Goal: Task Accomplishment & Management: Manage account settings

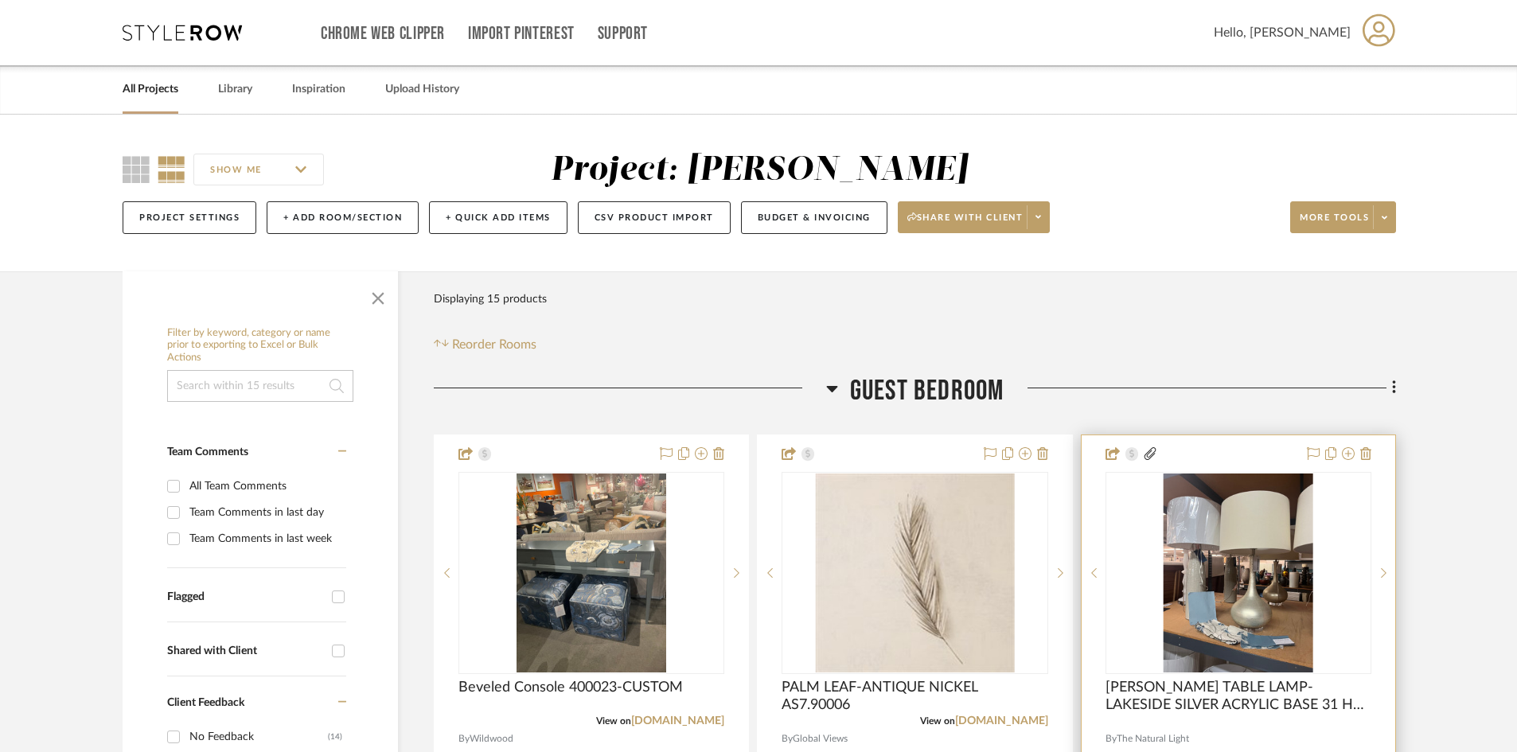
click at [1349, 498] on div "0" at bounding box center [1239, 573] width 264 height 201
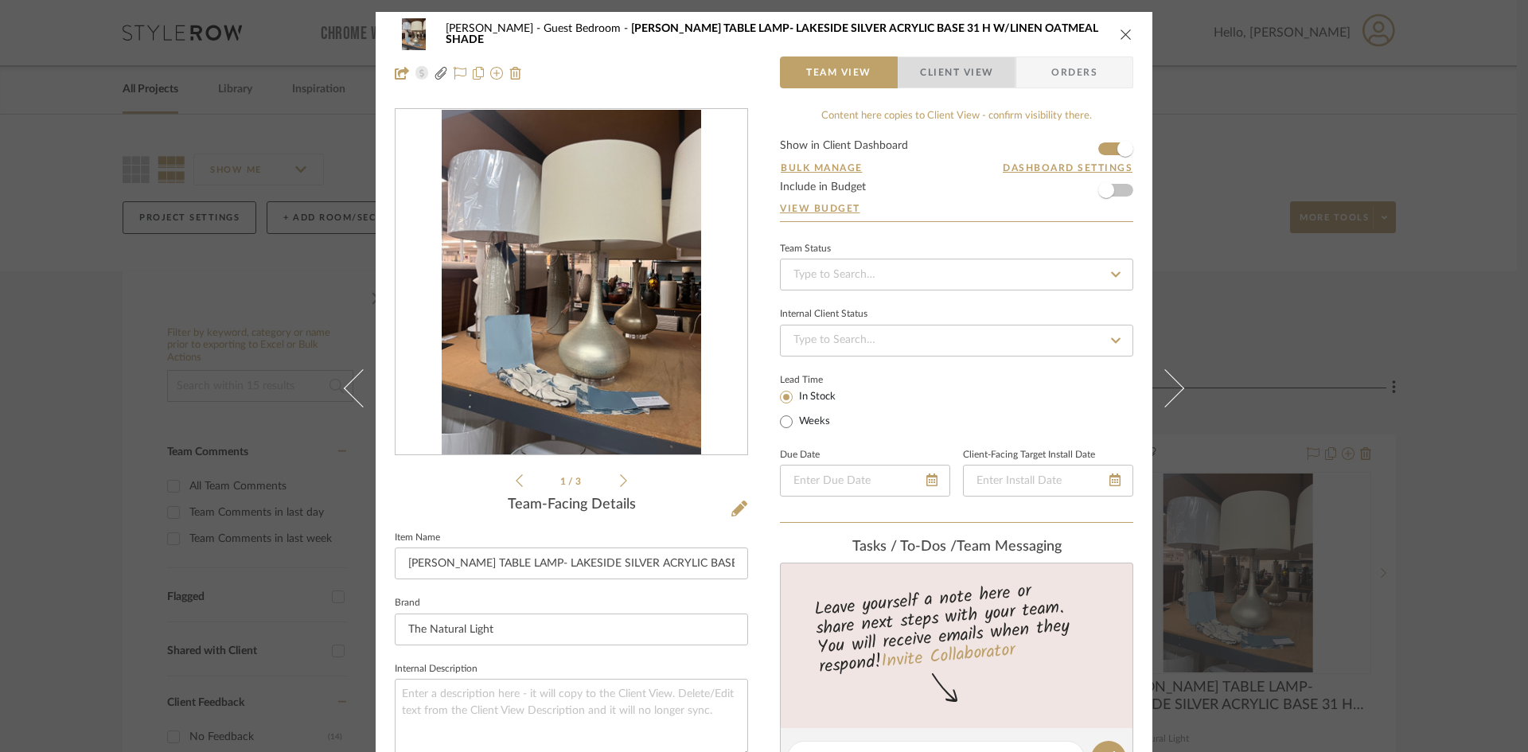
click at [965, 74] on span "Client View" at bounding box center [956, 73] width 73 height 32
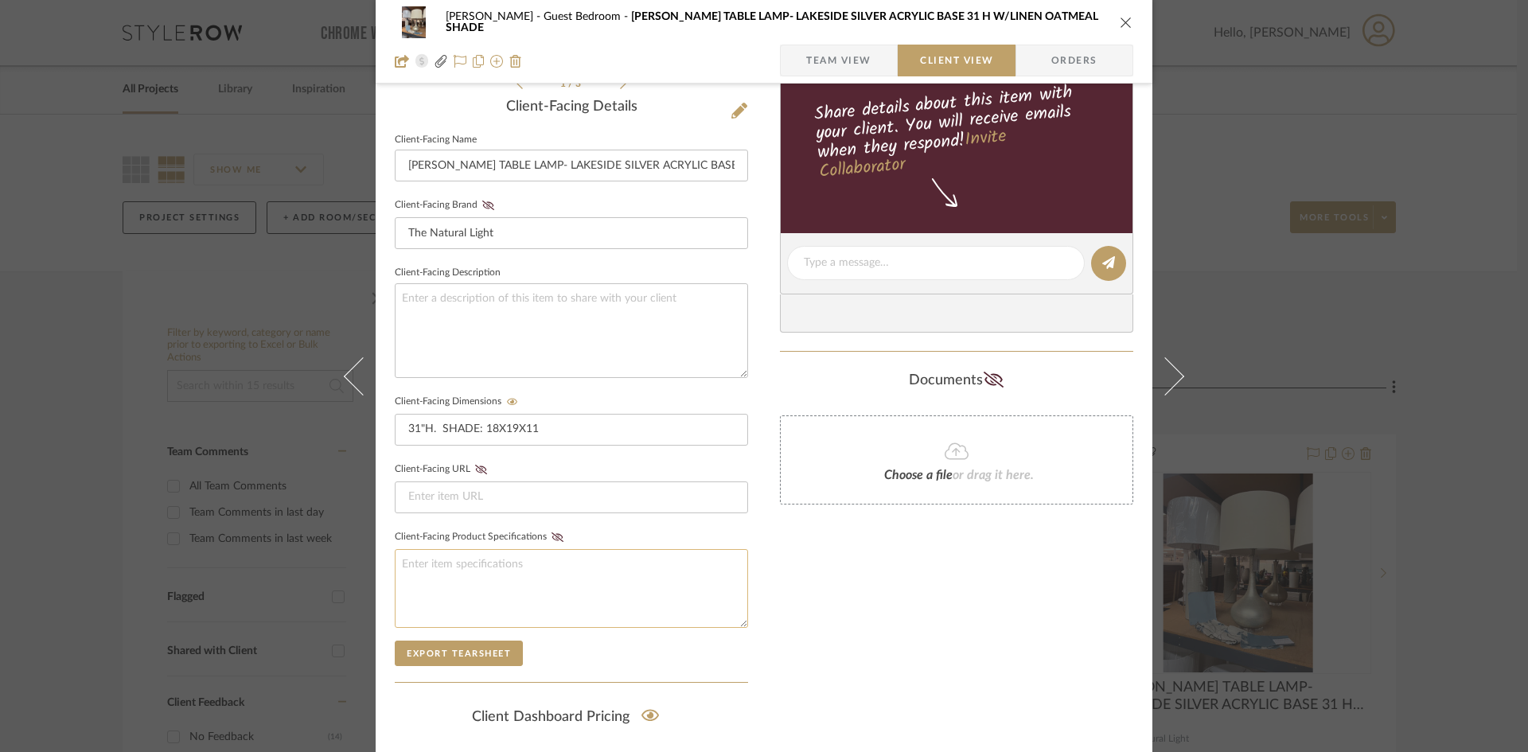
scroll to position [585, 0]
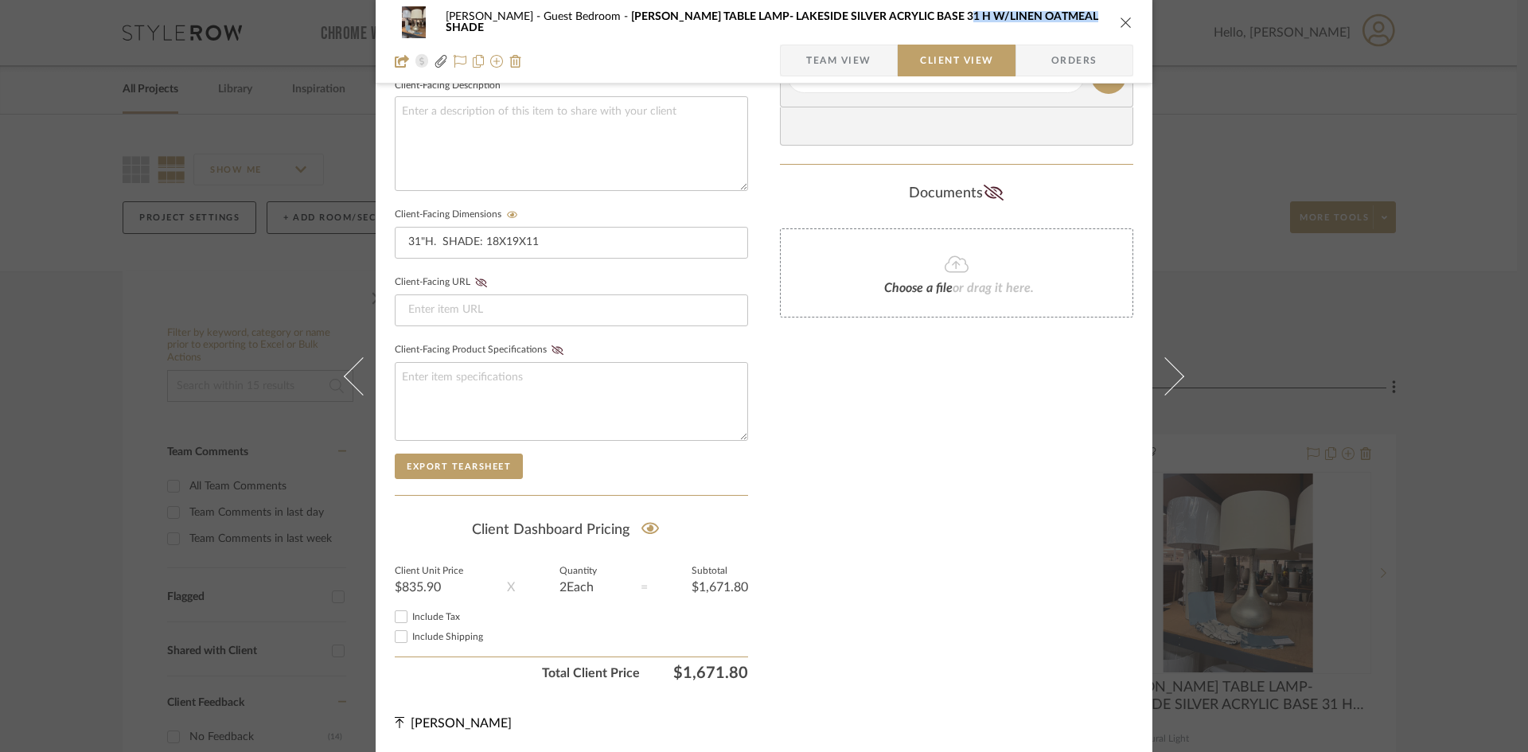
drag, startPoint x: 928, startPoint y: 19, endPoint x: 1065, endPoint y: 19, distance: 136.9
click at [1065, 19] on div "WHITNEY Guest Bedroom [PERSON_NAME] TABLE LAMP- LAKESIDE SILVER ACRYLIC BASE 31…" at bounding box center [776, 22] width 661 height 22
copy span "LINEN OATMEAL SHADE"
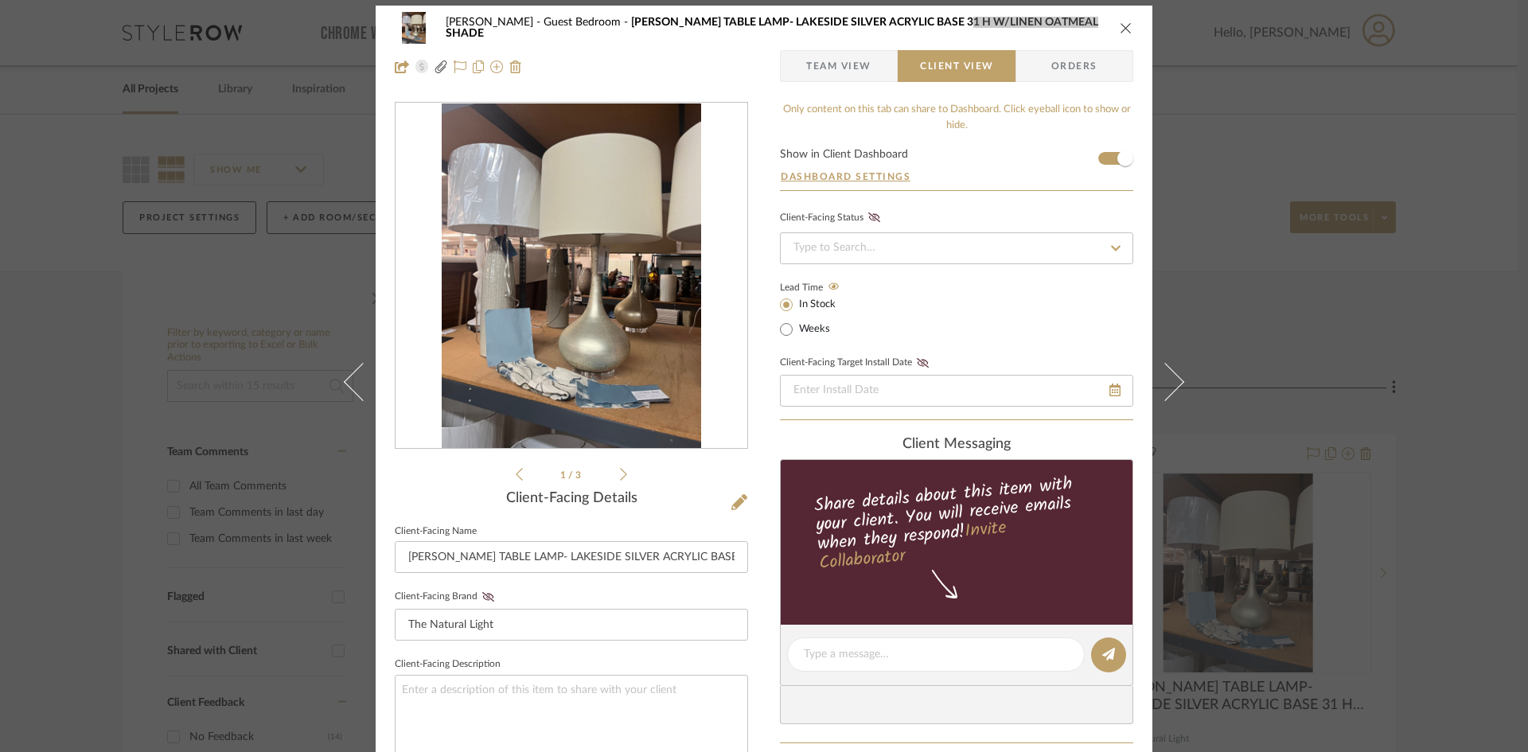
scroll to position [0, 0]
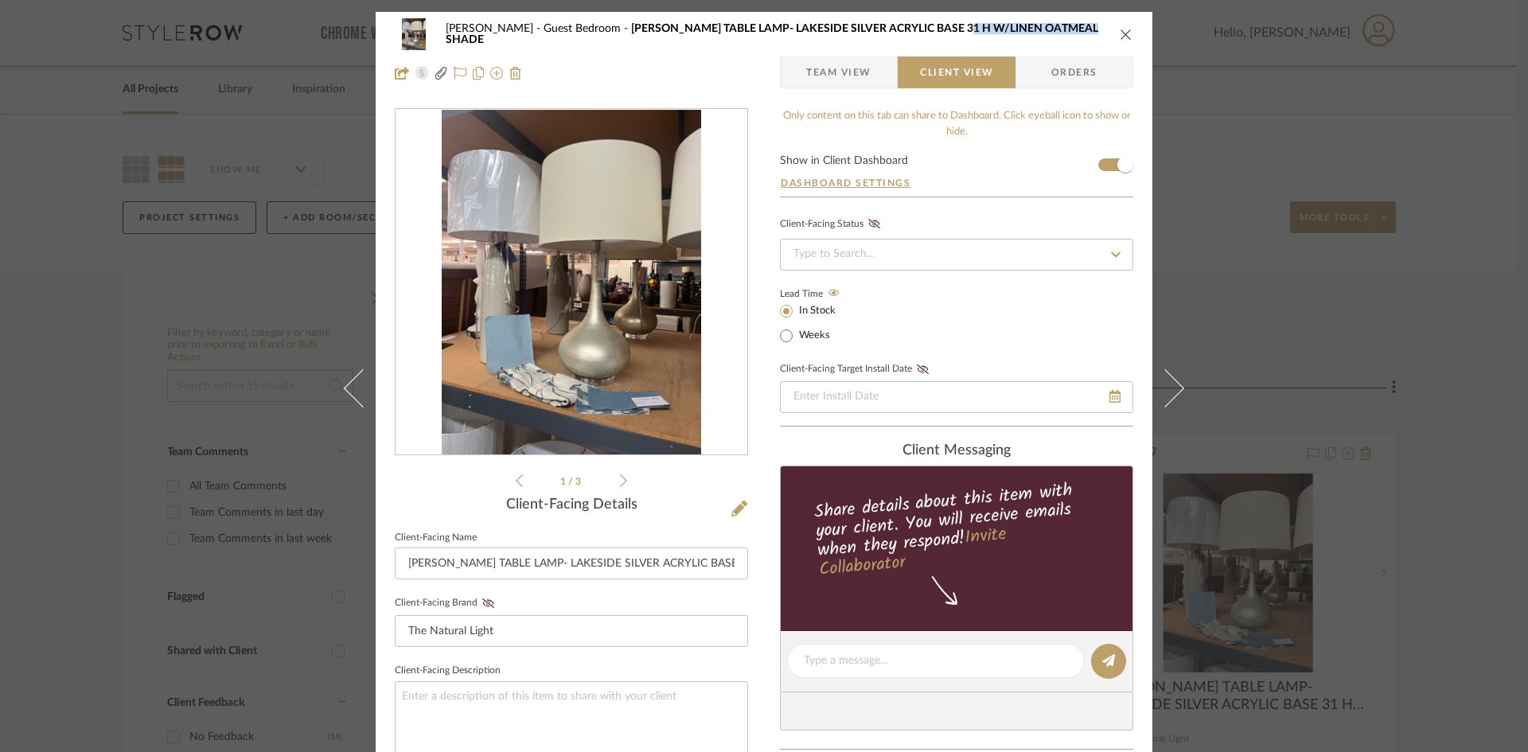
click at [1120, 34] on icon "close" at bounding box center [1126, 34] width 13 height 13
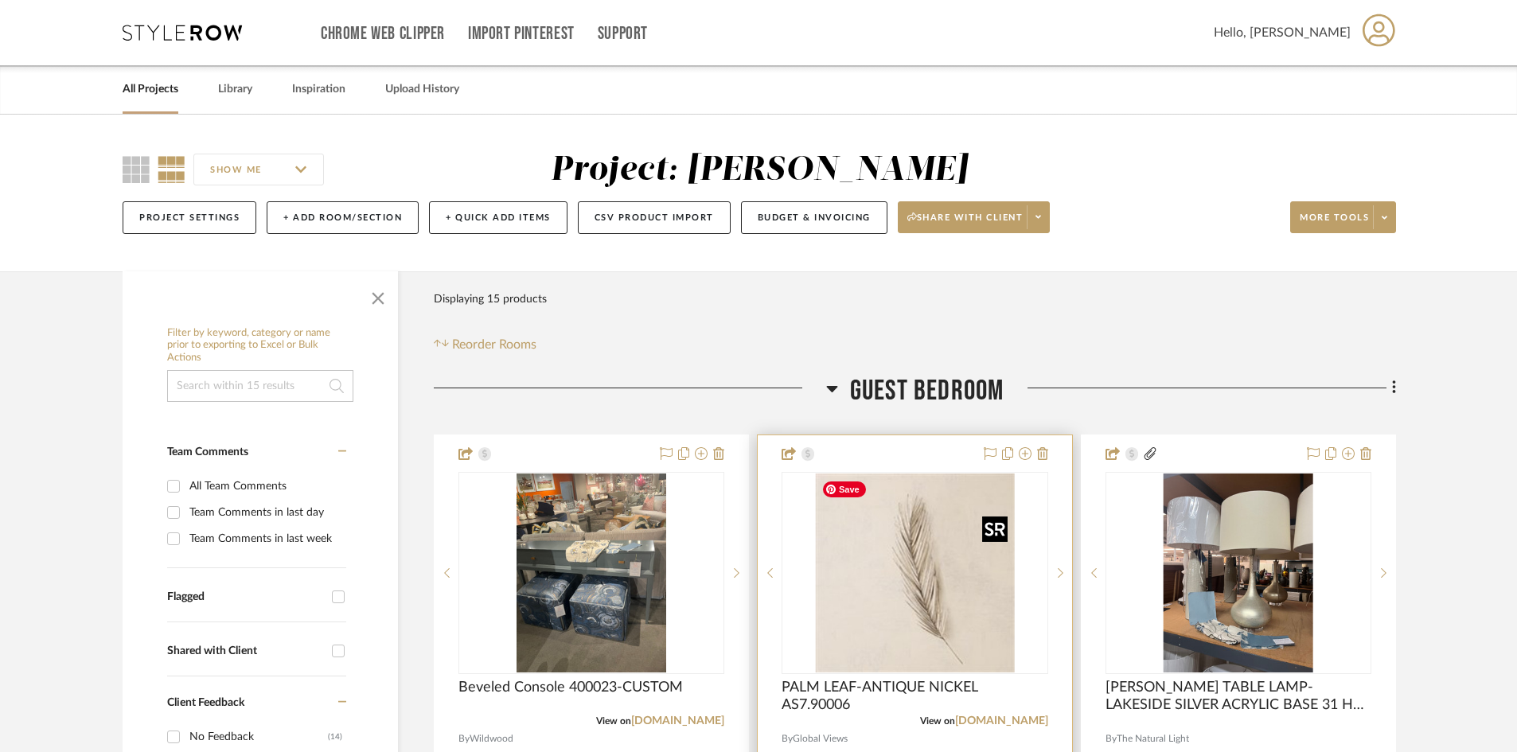
click at [844, 607] on img "0" at bounding box center [914, 573] width 199 height 199
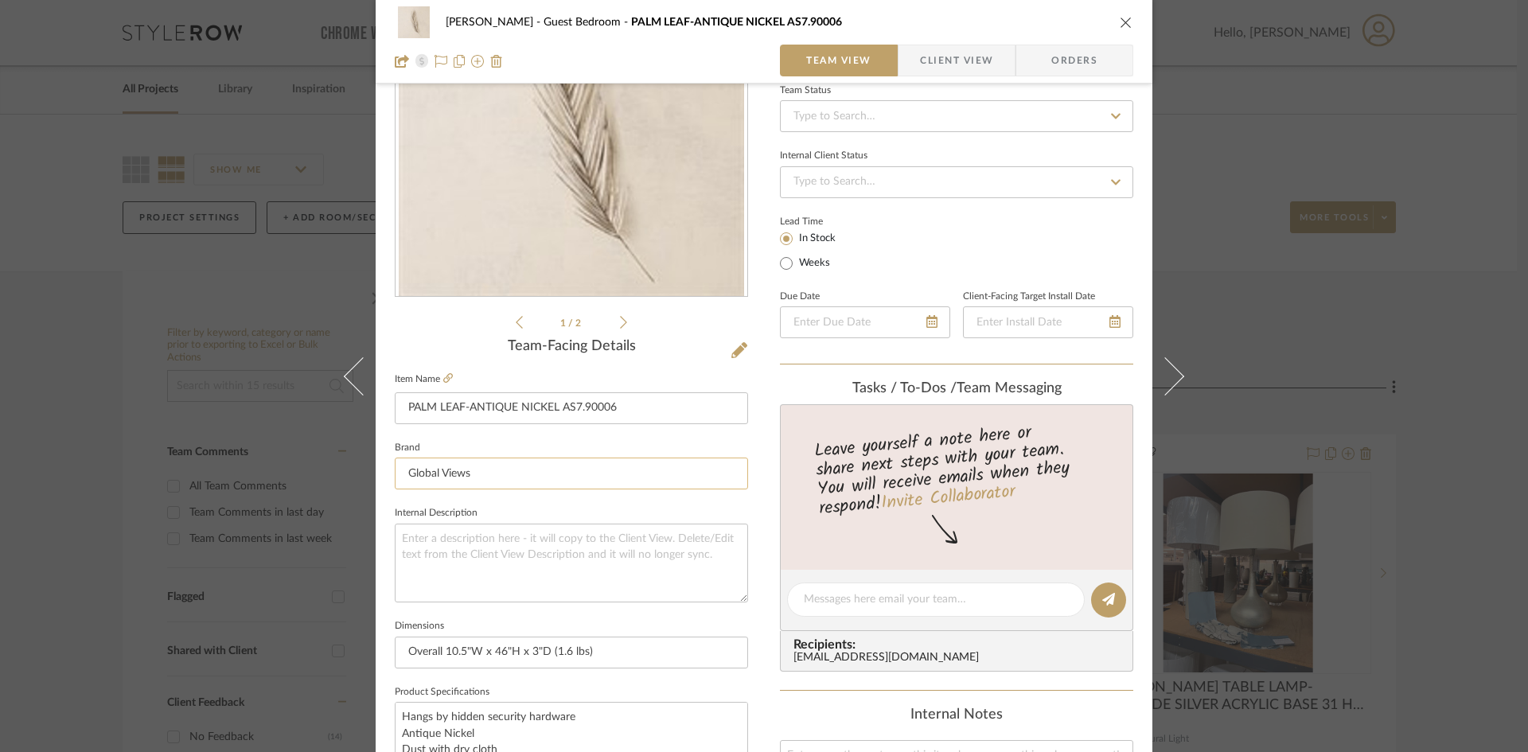
scroll to position [159, 0]
drag, startPoint x: 627, startPoint y: 403, endPoint x: 208, endPoint y: 423, distance: 420.0
click at [201, 426] on div "WHITNEY Guest Bedroom PALM LEAF-ANTIQUE NICKEL AS7.90006 Team View Client View …" at bounding box center [764, 376] width 1528 height 752
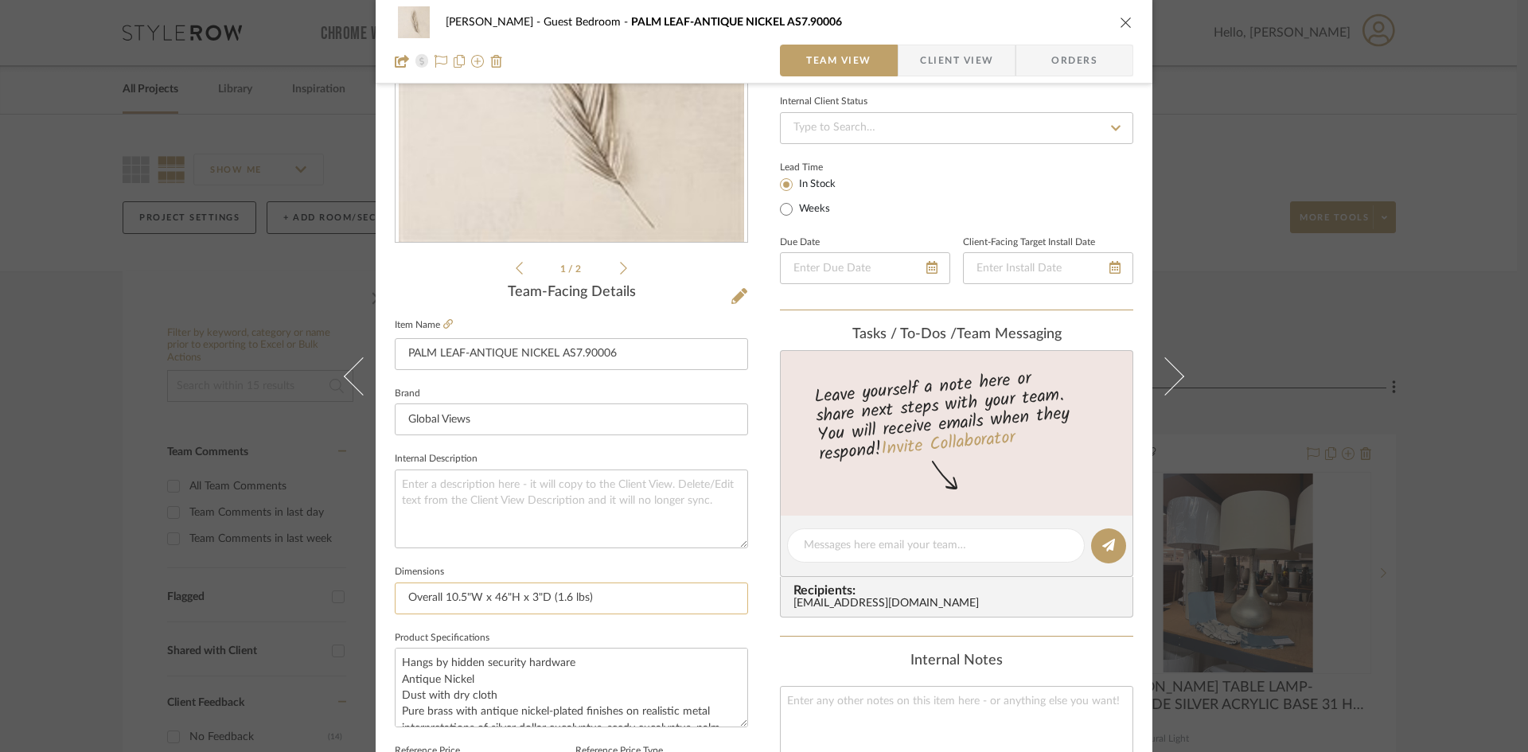
scroll to position [239, 0]
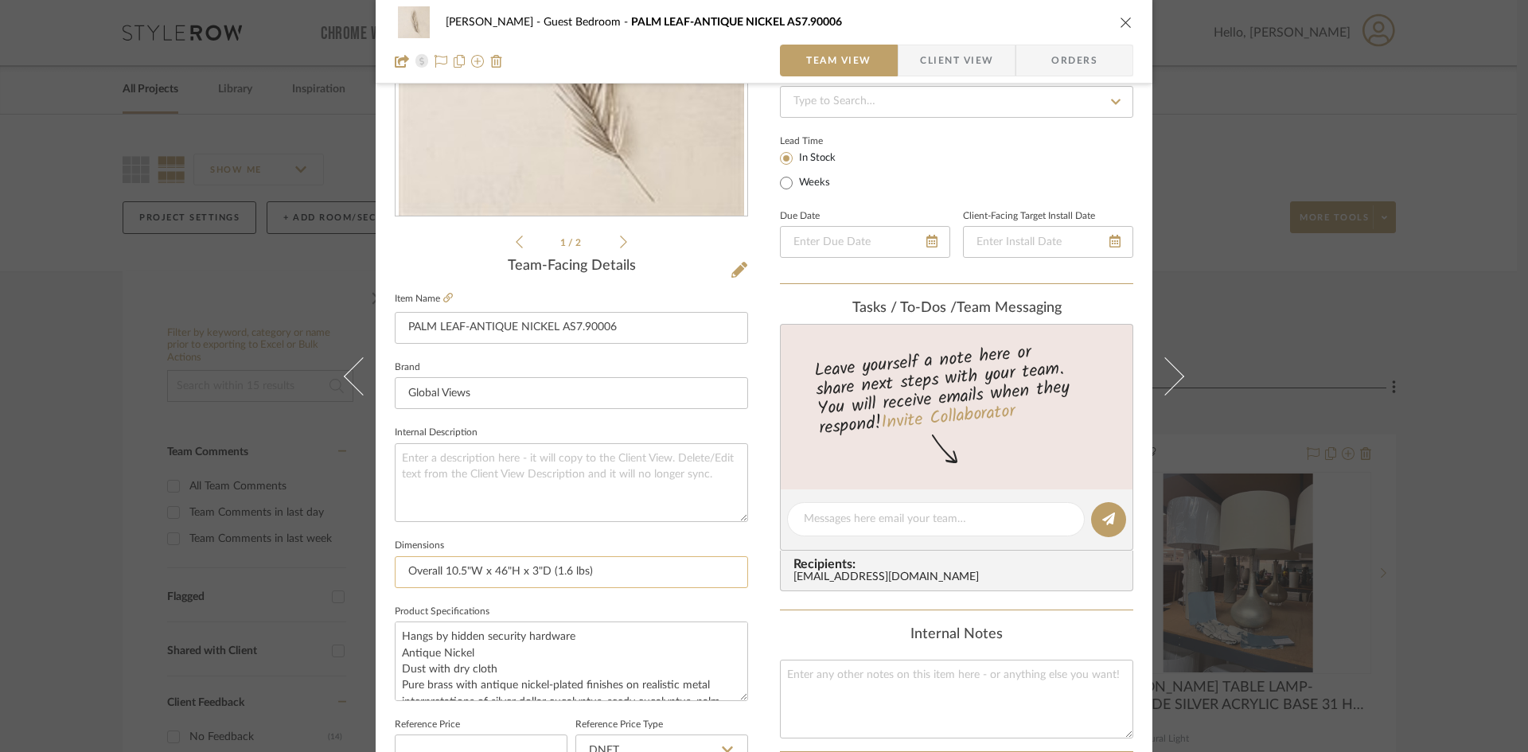
click at [545, 568] on input "Overall 10.5"W x 46"H x 3"D (1.6 lbs)" at bounding box center [571, 572] width 353 height 32
drag, startPoint x: 545, startPoint y: 568, endPoint x: 383, endPoint y: 573, distance: 161.7
click at [383, 573] on div "WHITNEY Guest Bedroom PALM LEAF-ANTIQUE NICKEL AS7.90006 Team View Client View …" at bounding box center [764, 508] width 777 height 1470
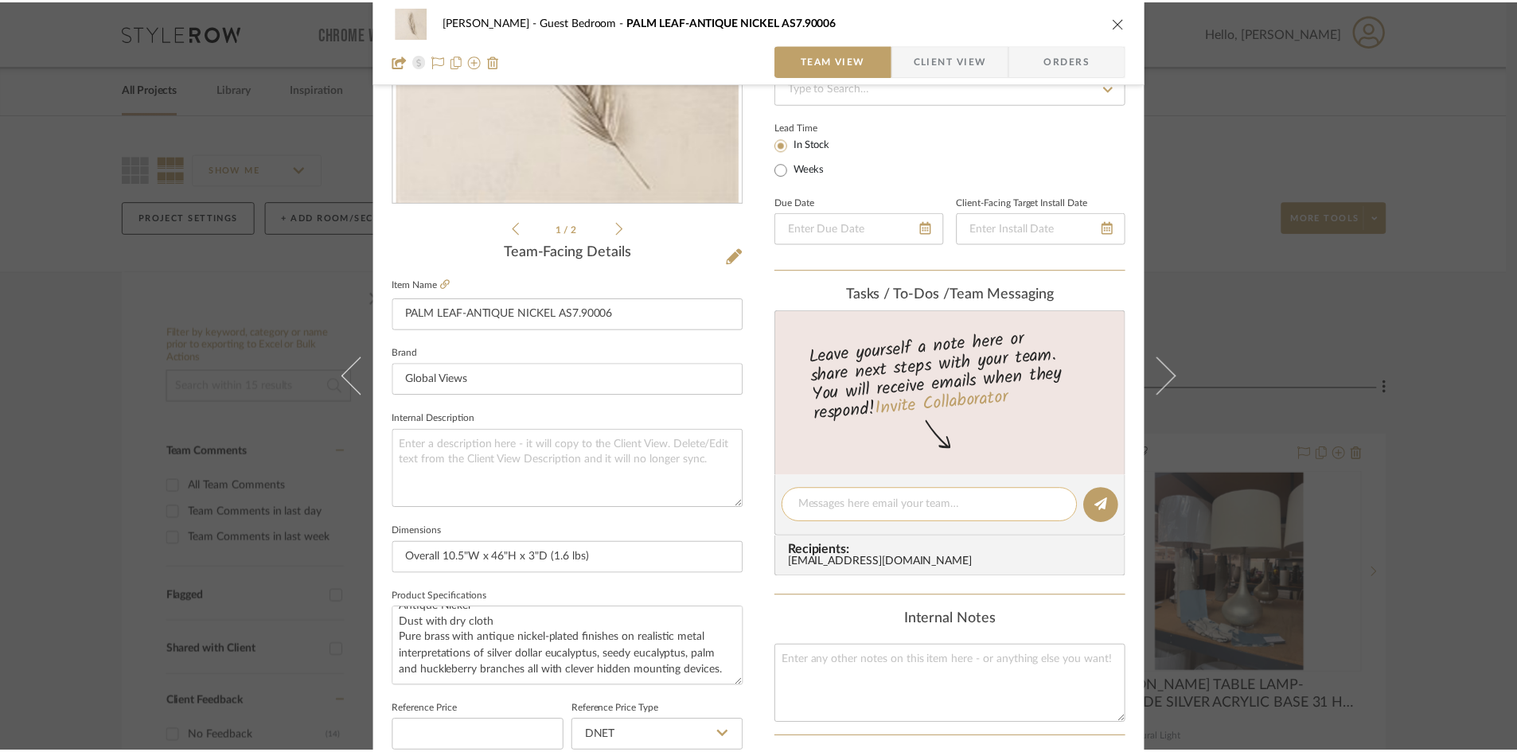
scroll to position [0, 0]
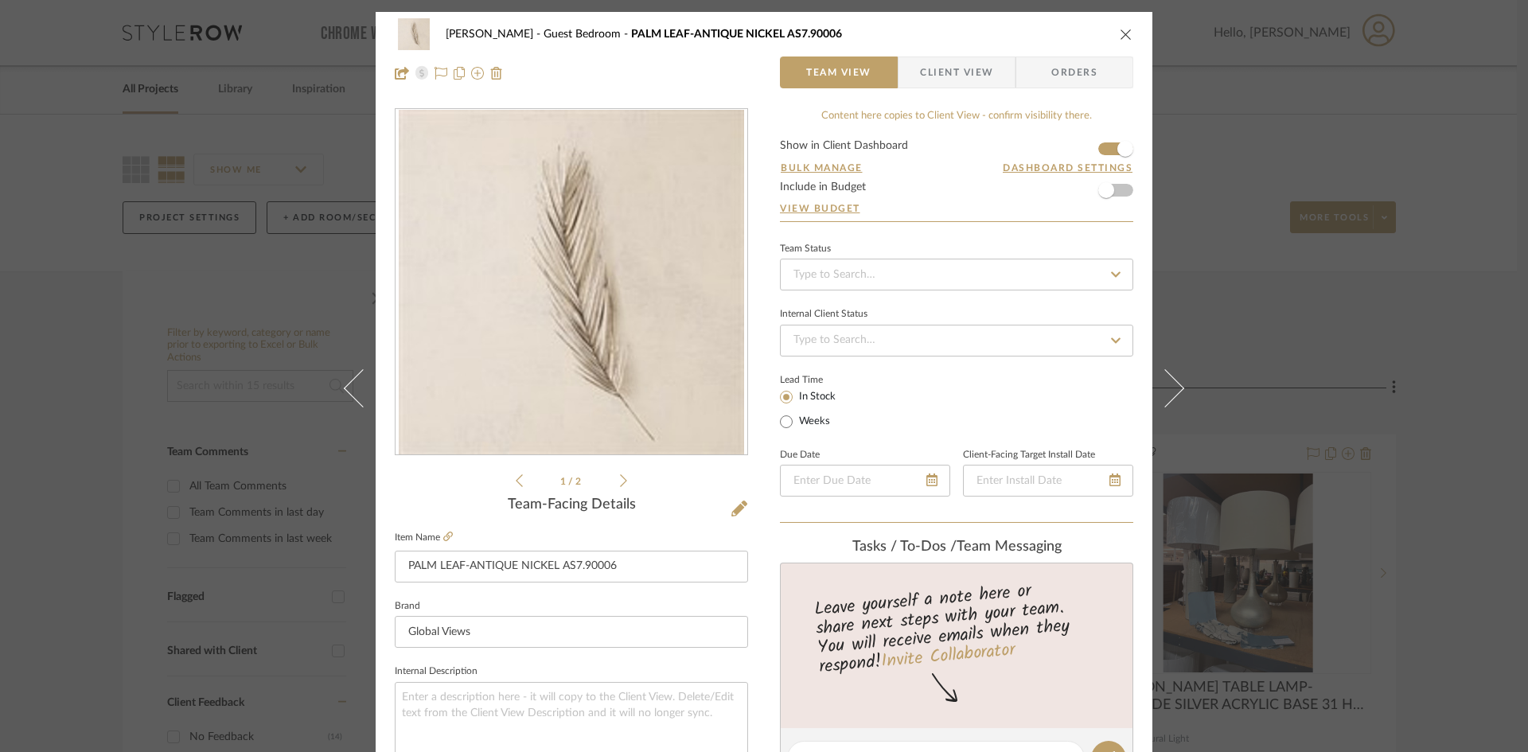
click at [990, 68] on span "Client View" at bounding box center [957, 73] width 116 height 32
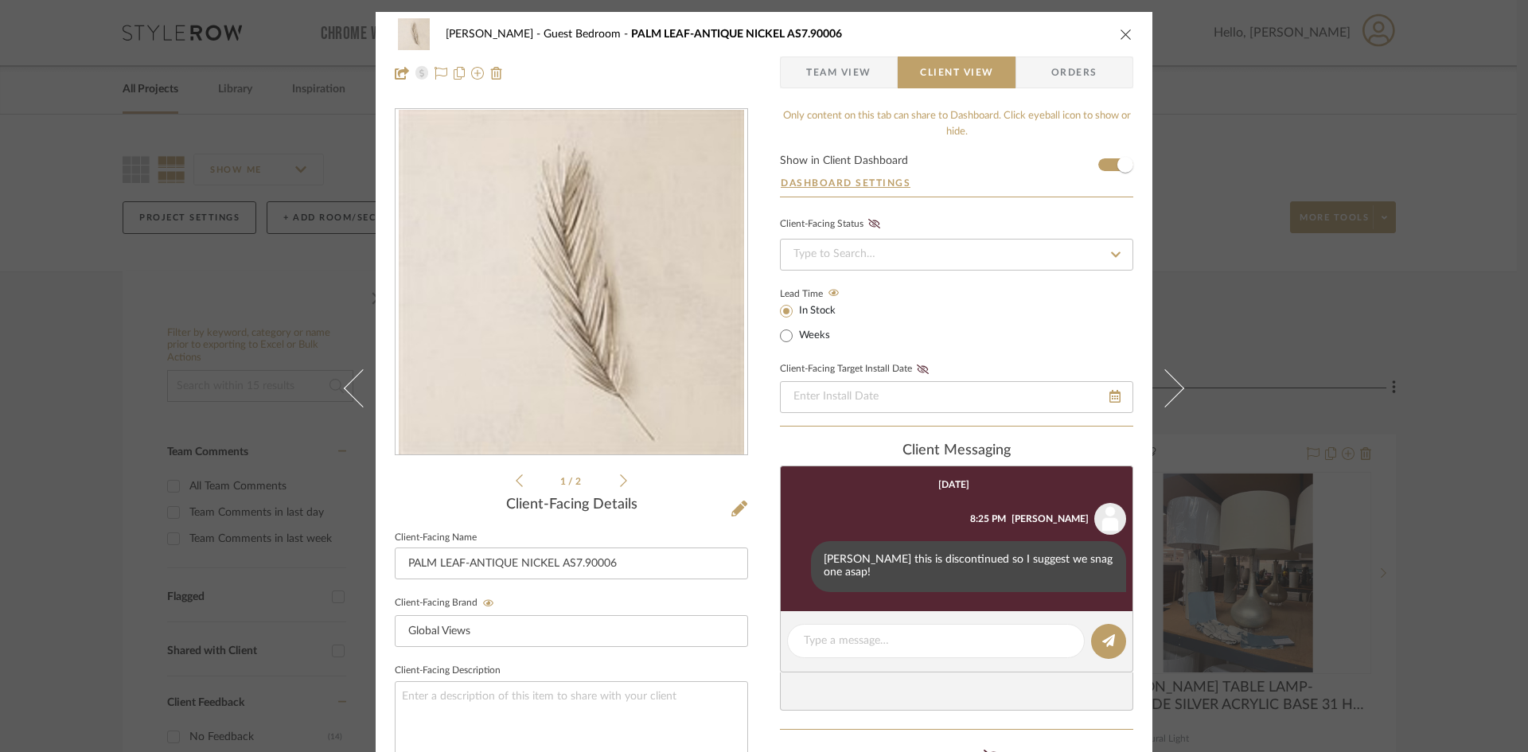
click at [1121, 35] on icon "close" at bounding box center [1126, 34] width 13 height 13
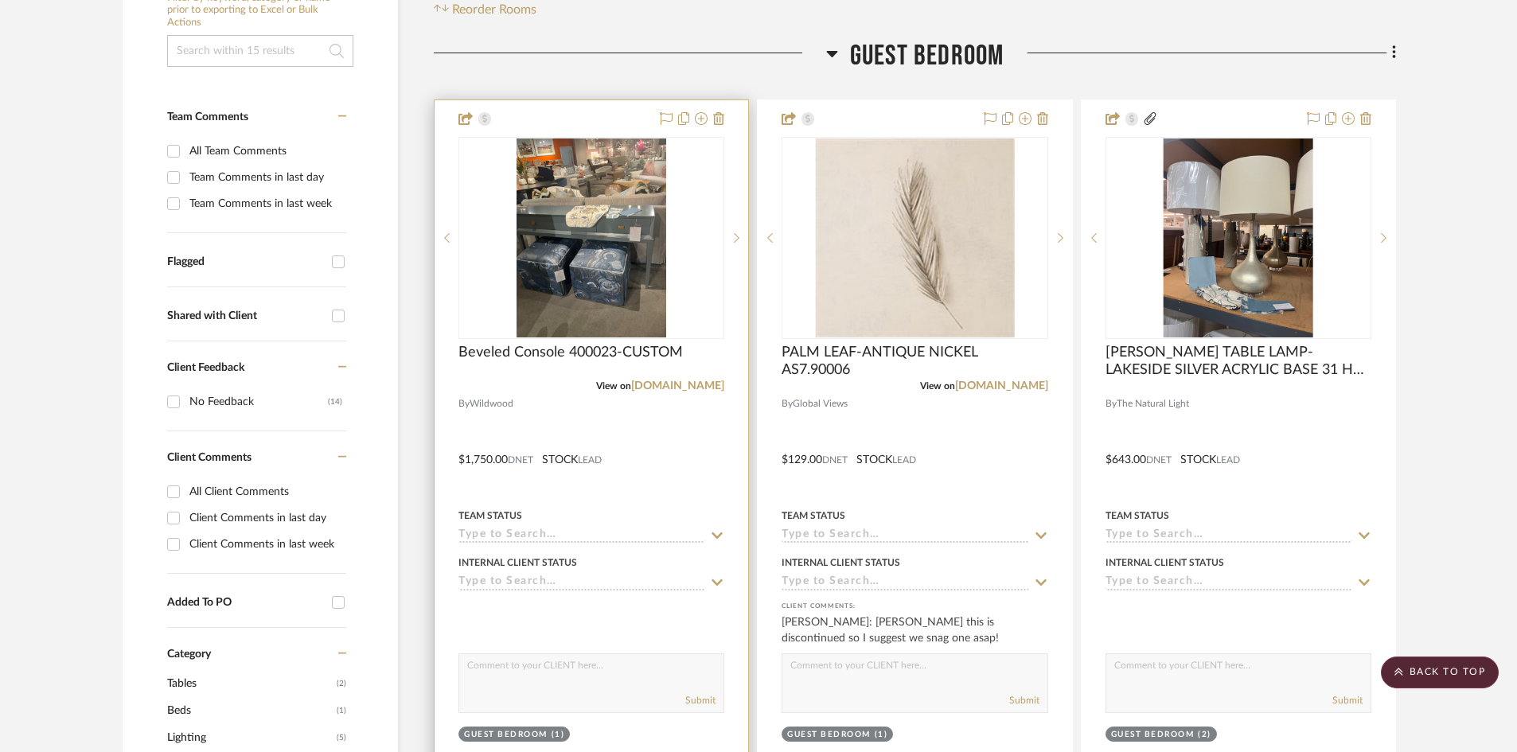
scroll to position [318, 0]
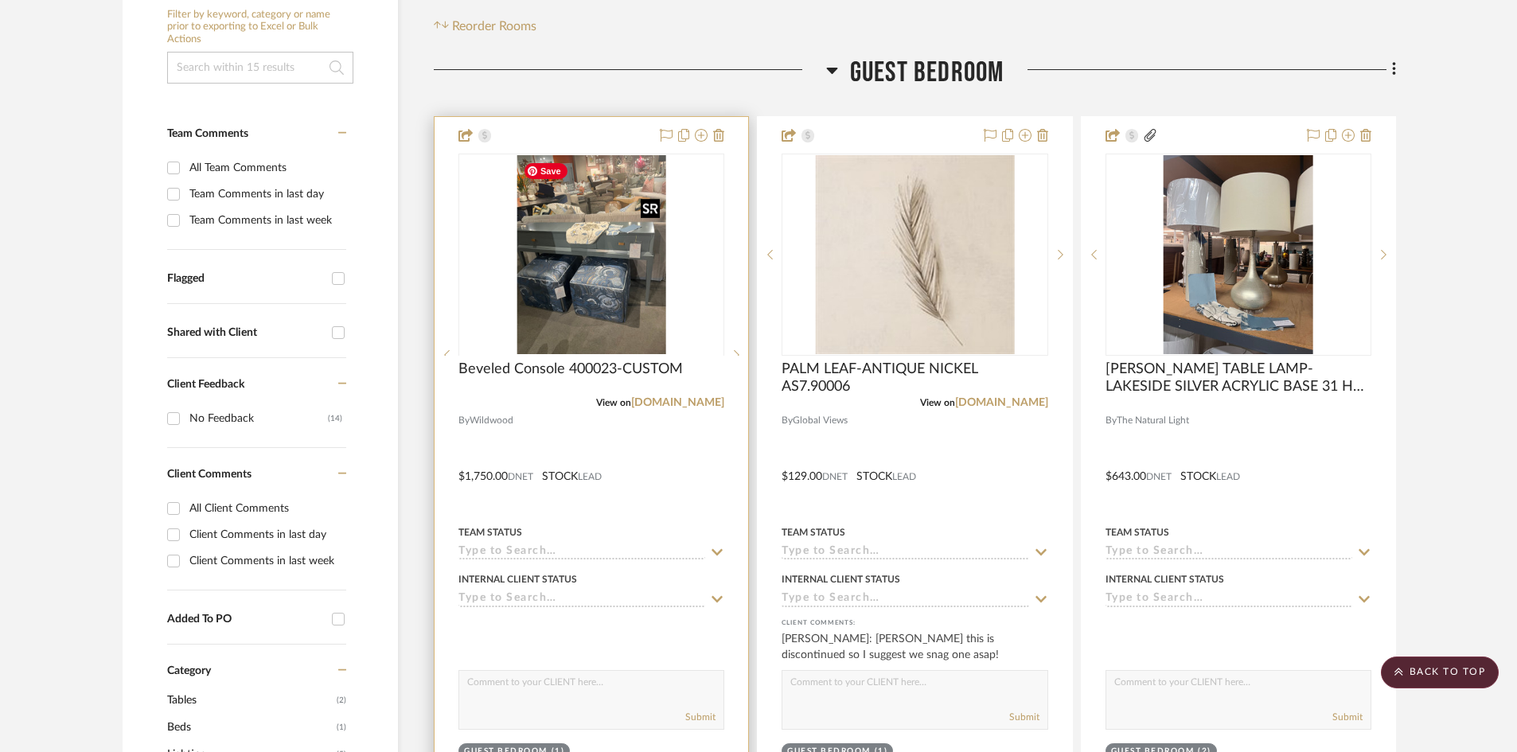
click at [564, 231] on div at bounding box center [592, 355] width 266 height 403
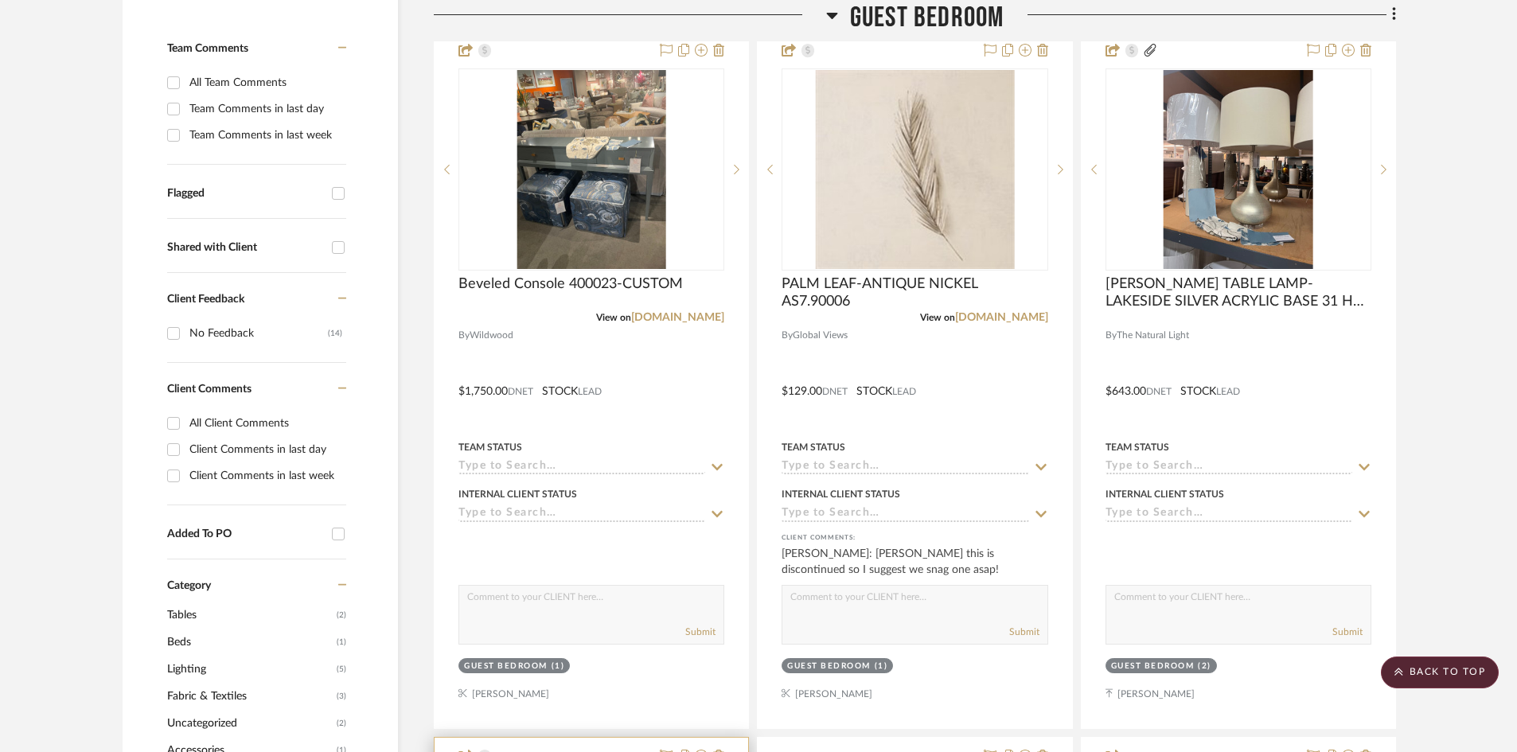
scroll to position [239, 0]
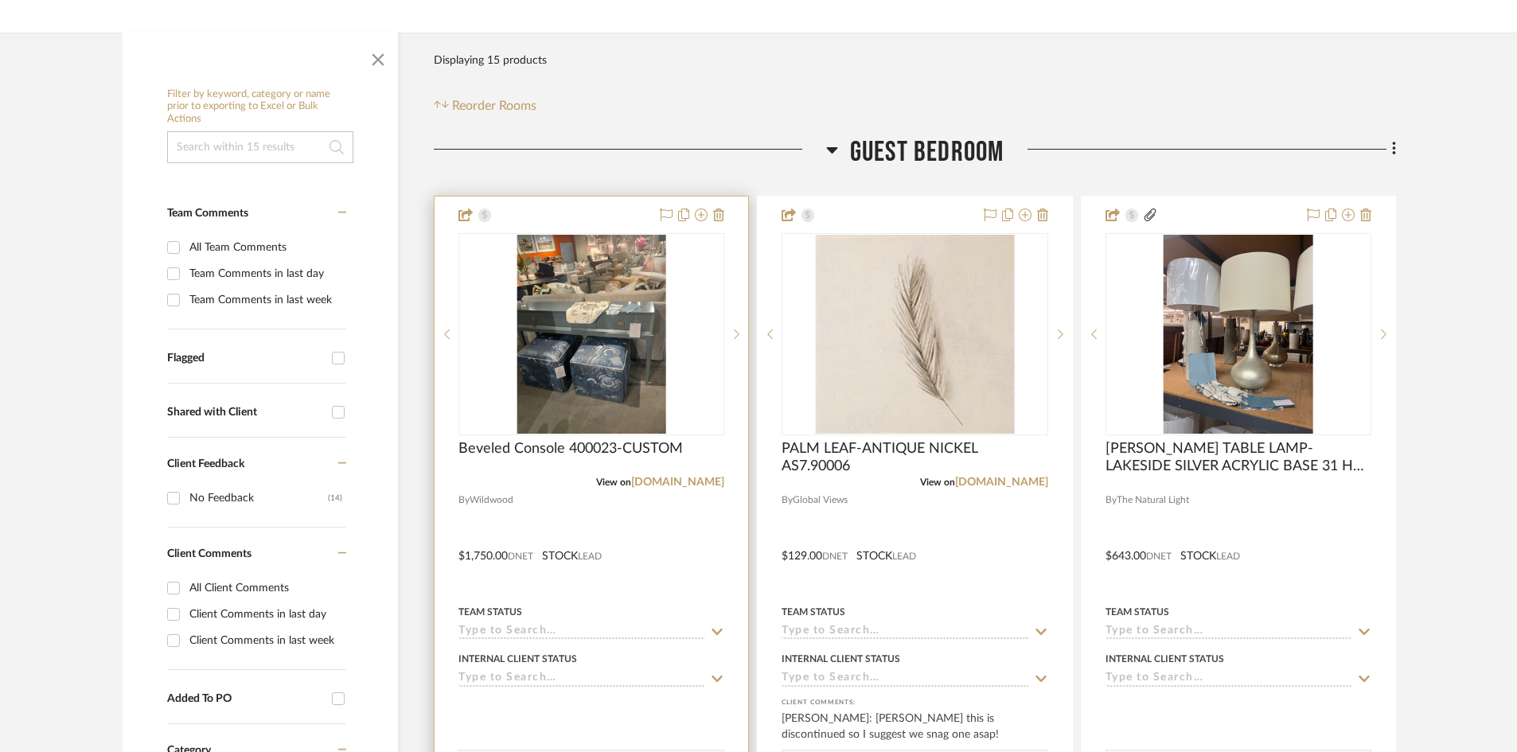
click at [529, 517] on div at bounding box center [592, 545] width 314 height 697
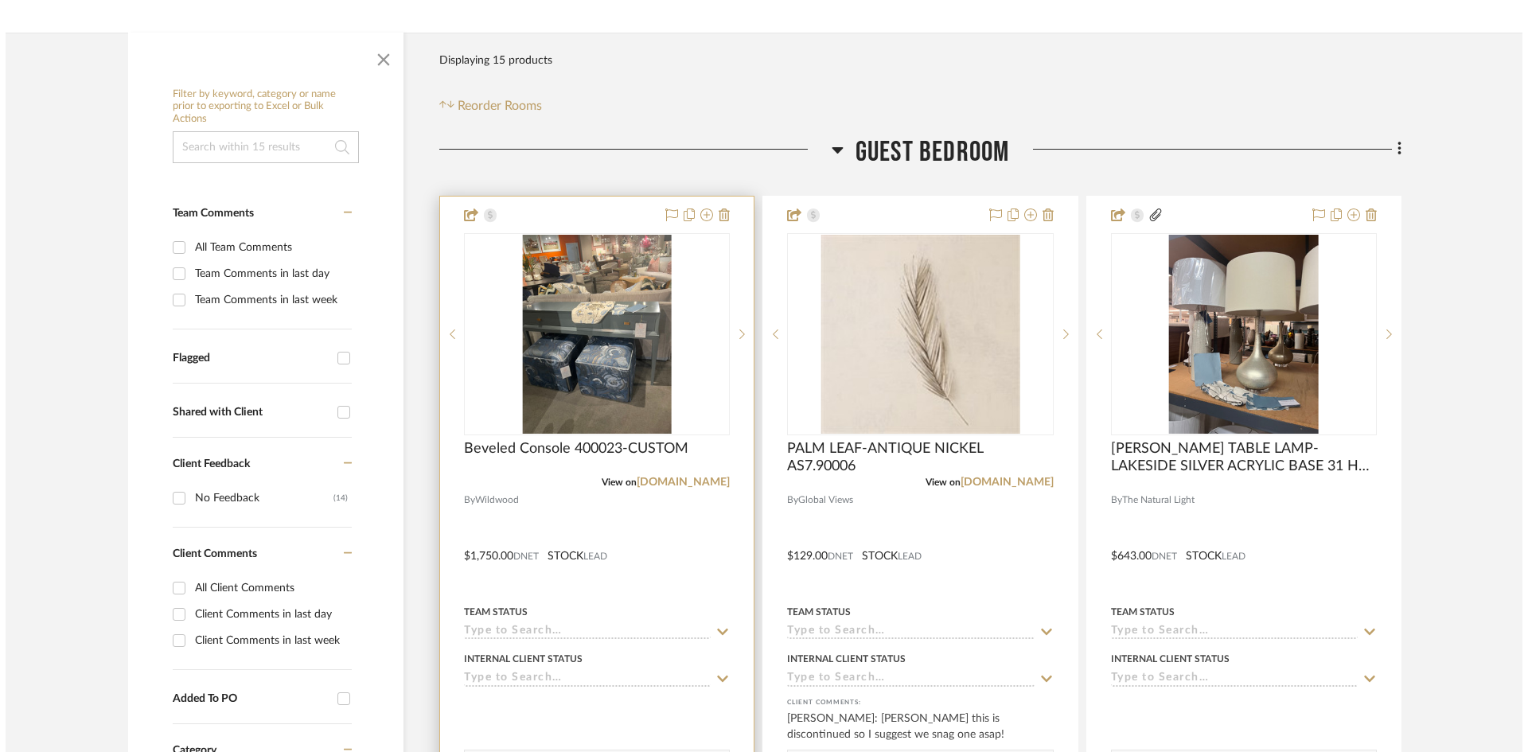
scroll to position [0, 0]
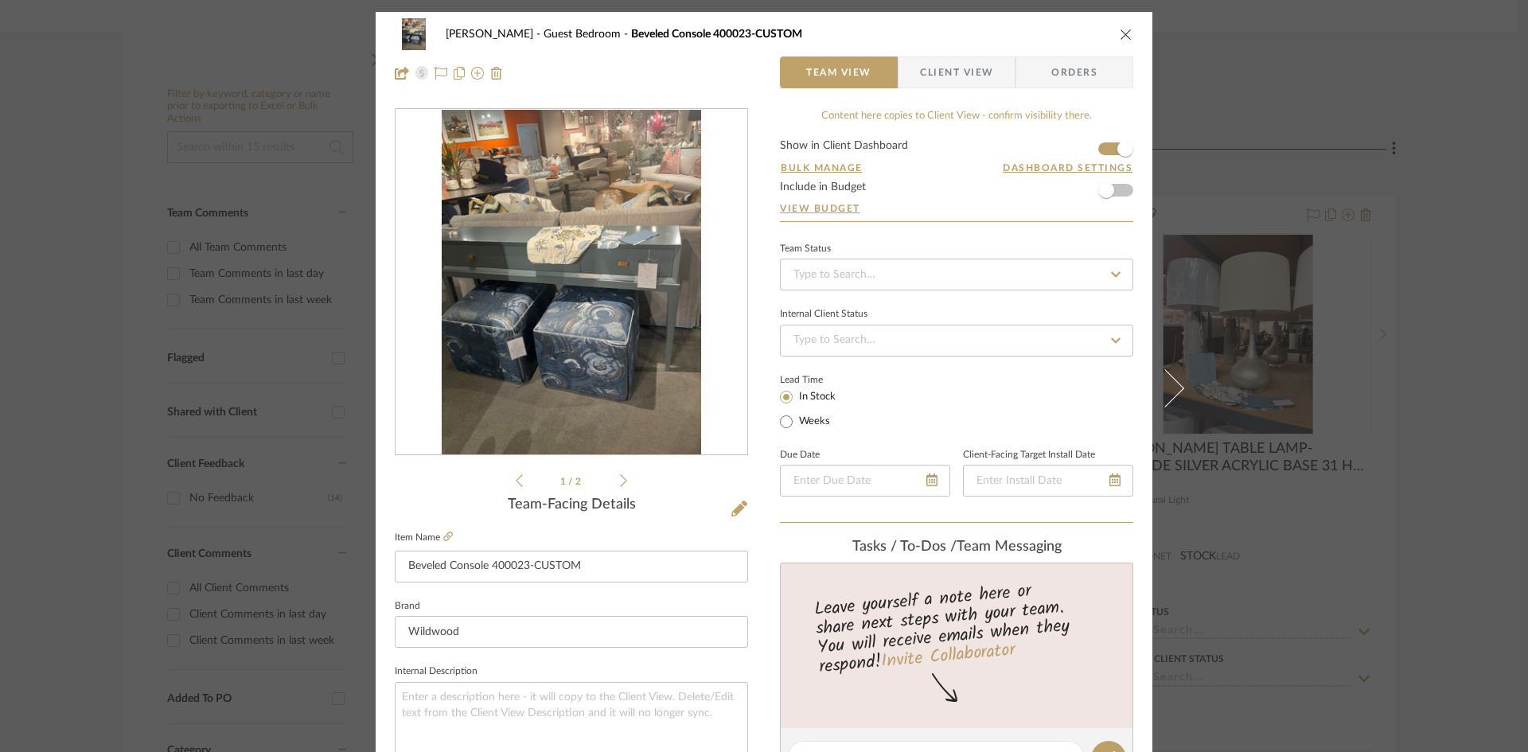
click at [958, 72] on span "Client View" at bounding box center [956, 73] width 73 height 32
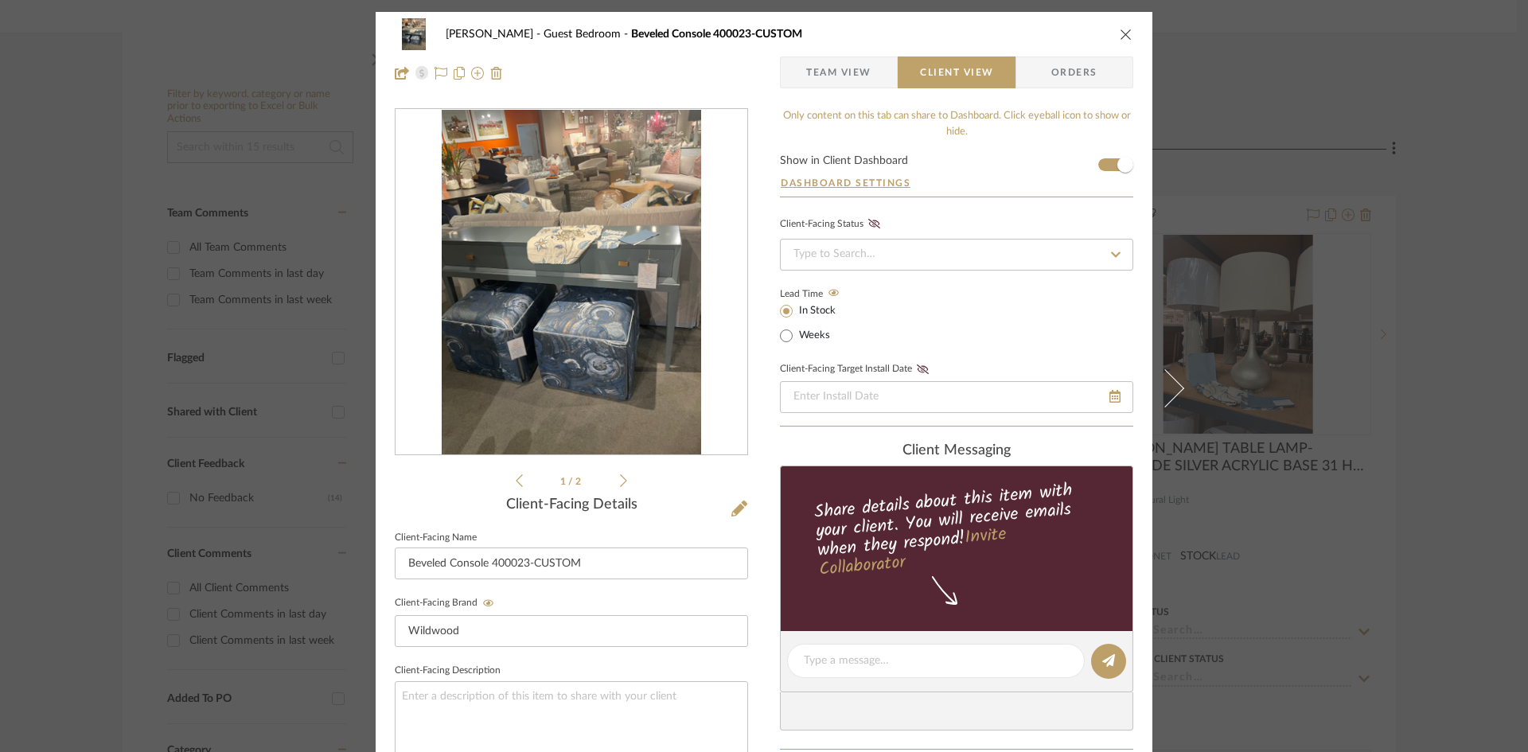
click at [620, 479] on icon at bounding box center [623, 481] width 7 height 14
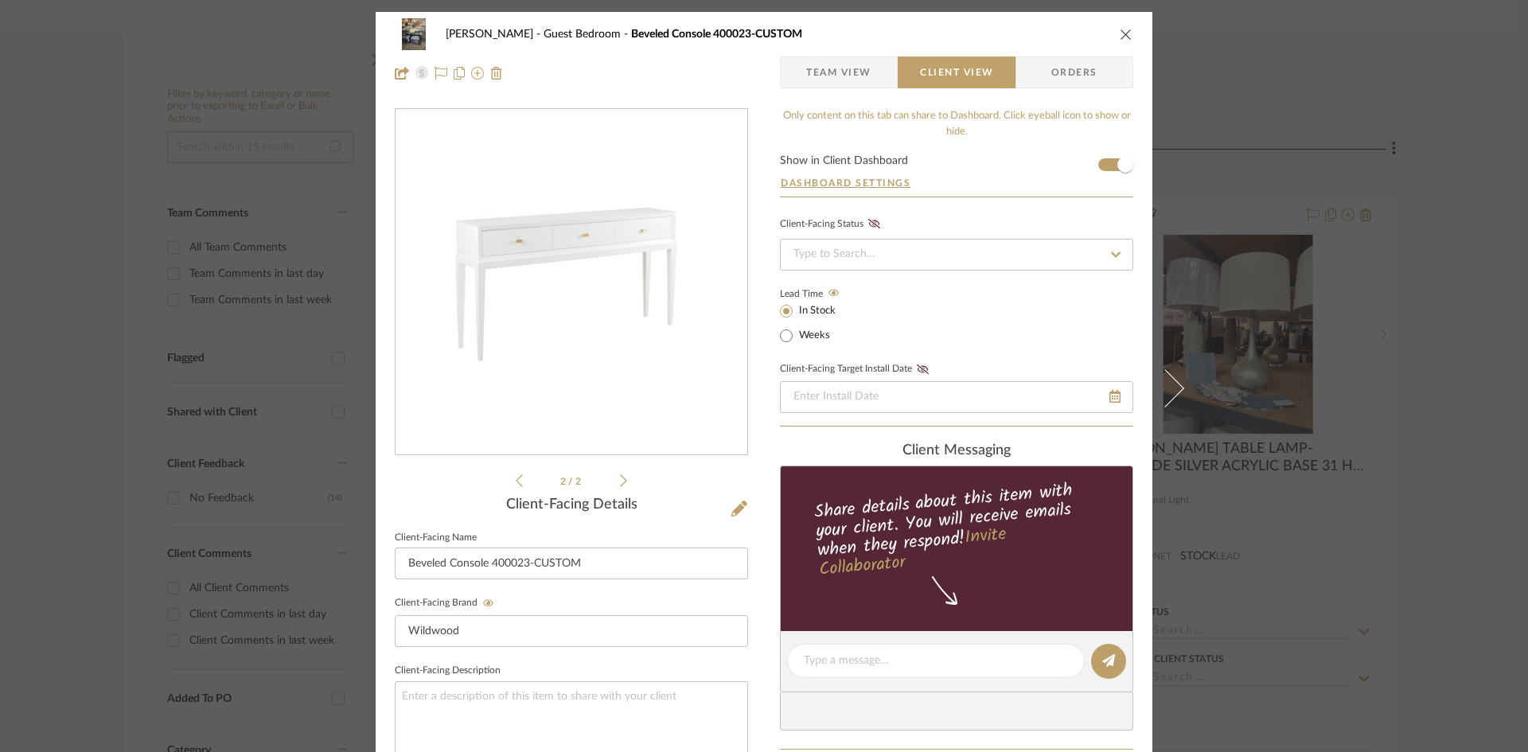
click at [1120, 35] on icon "close" at bounding box center [1126, 34] width 13 height 13
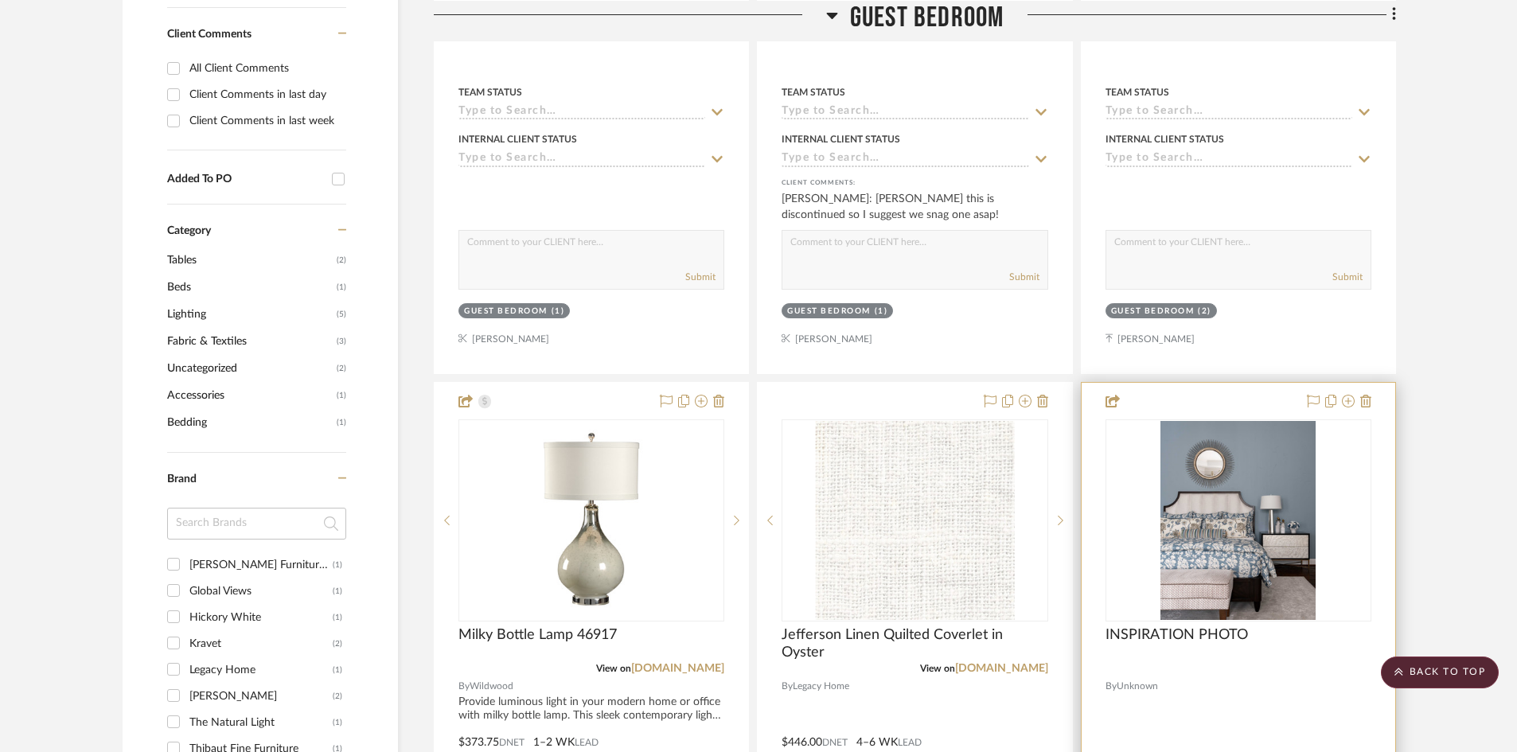
scroll to position [955, 0]
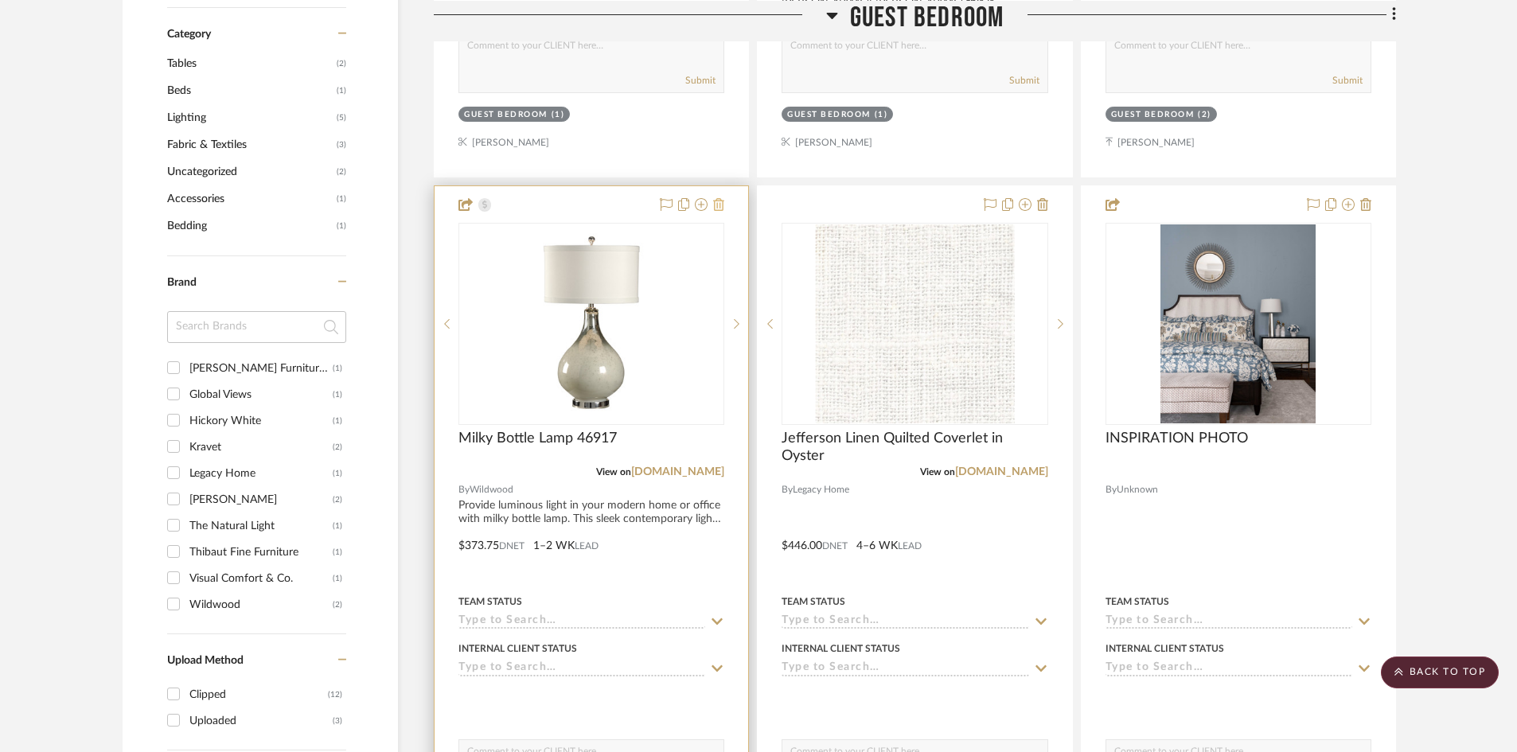
click at [722, 208] on icon at bounding box center [718, 204] width 11 height 13
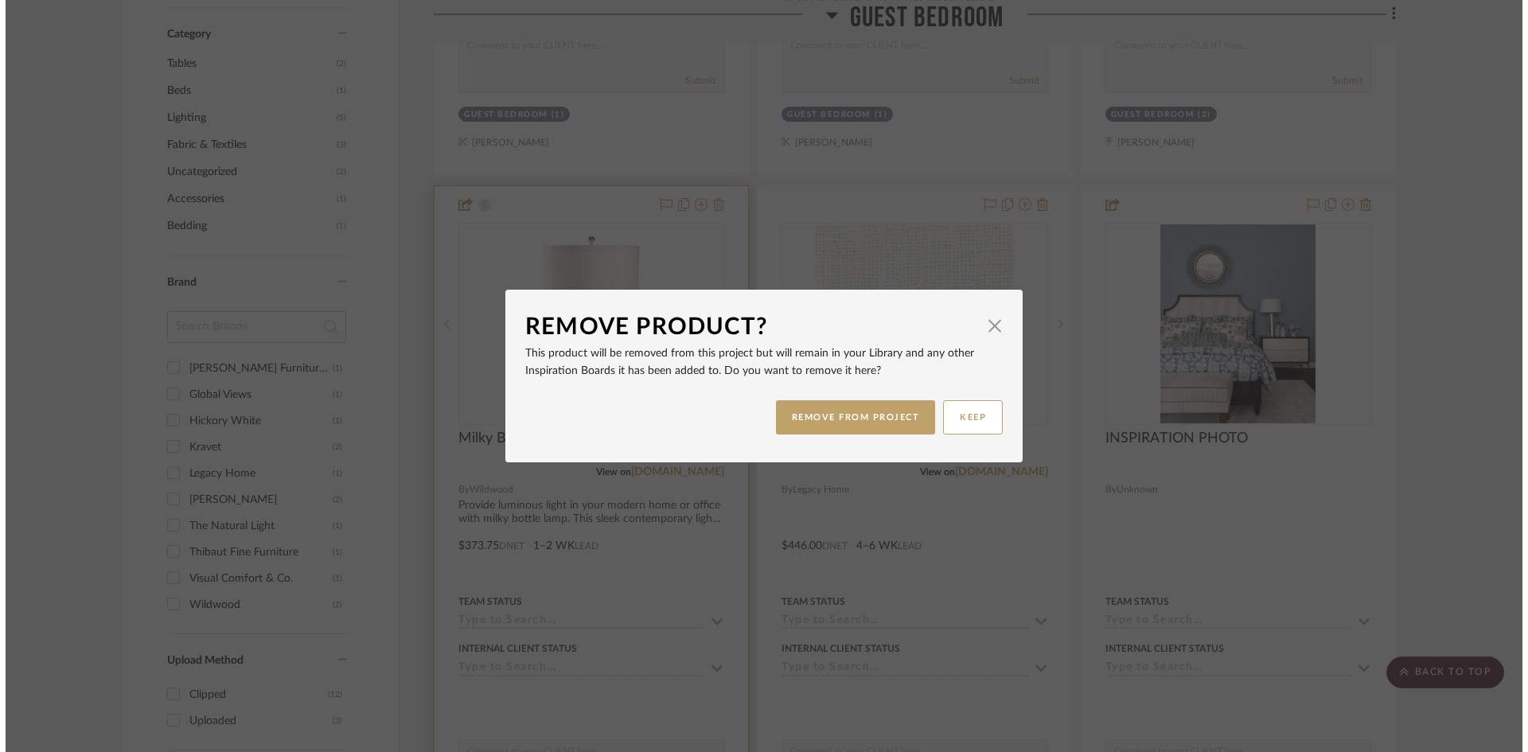
scroll to position [0, 0]
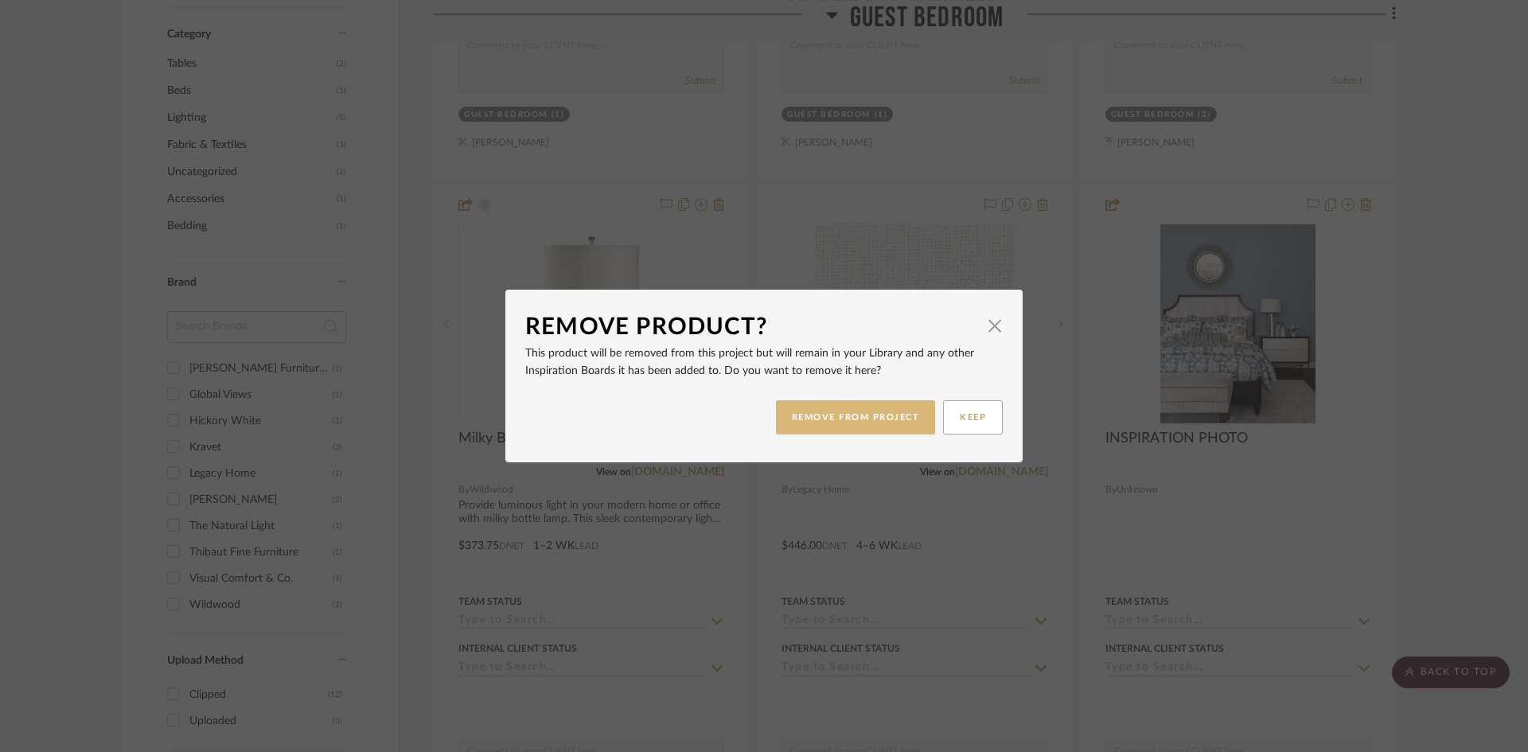
click at [864, 413] on button "REMOVE FROM PROJECT" at bounding box center [856, 417] width 160 height 34
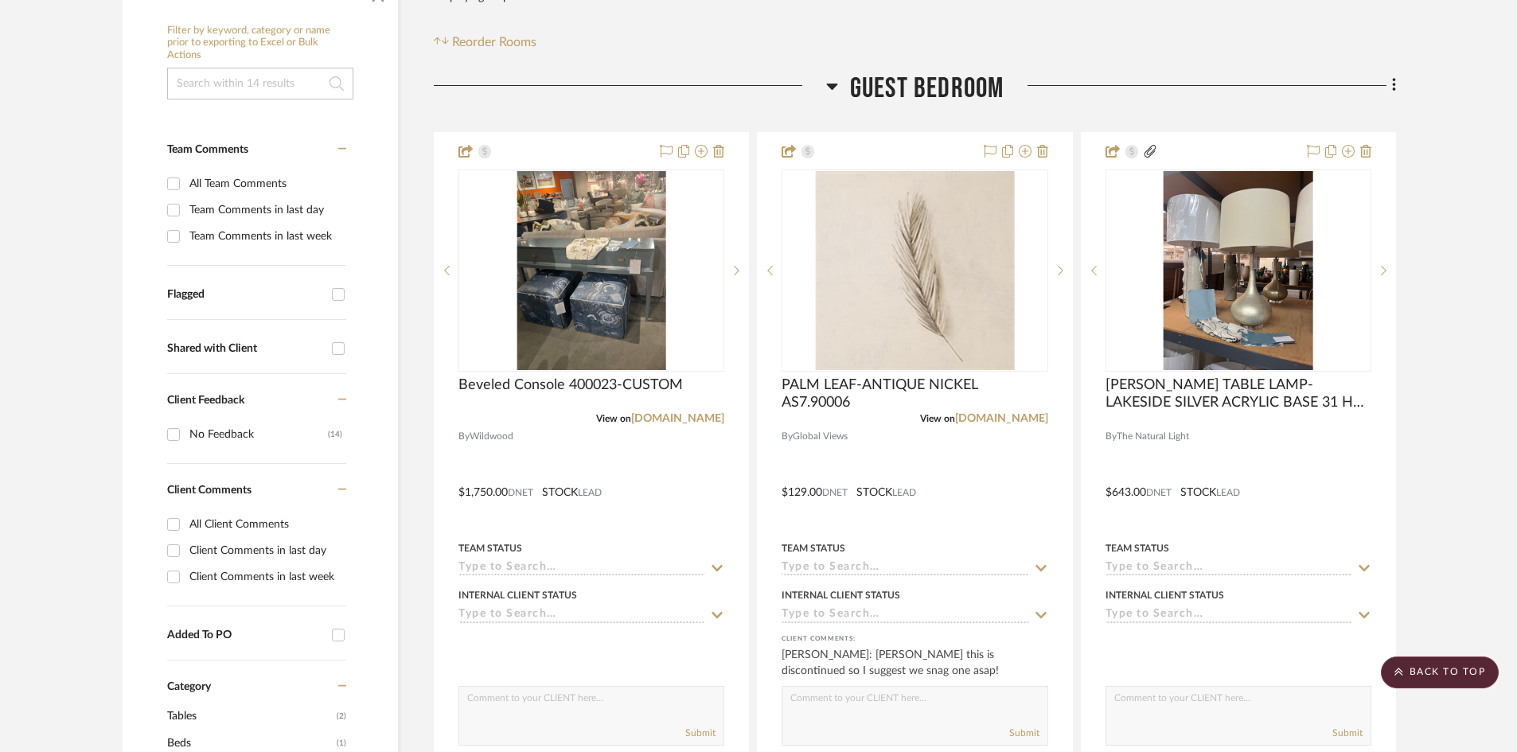
scroll to position [159, 0]
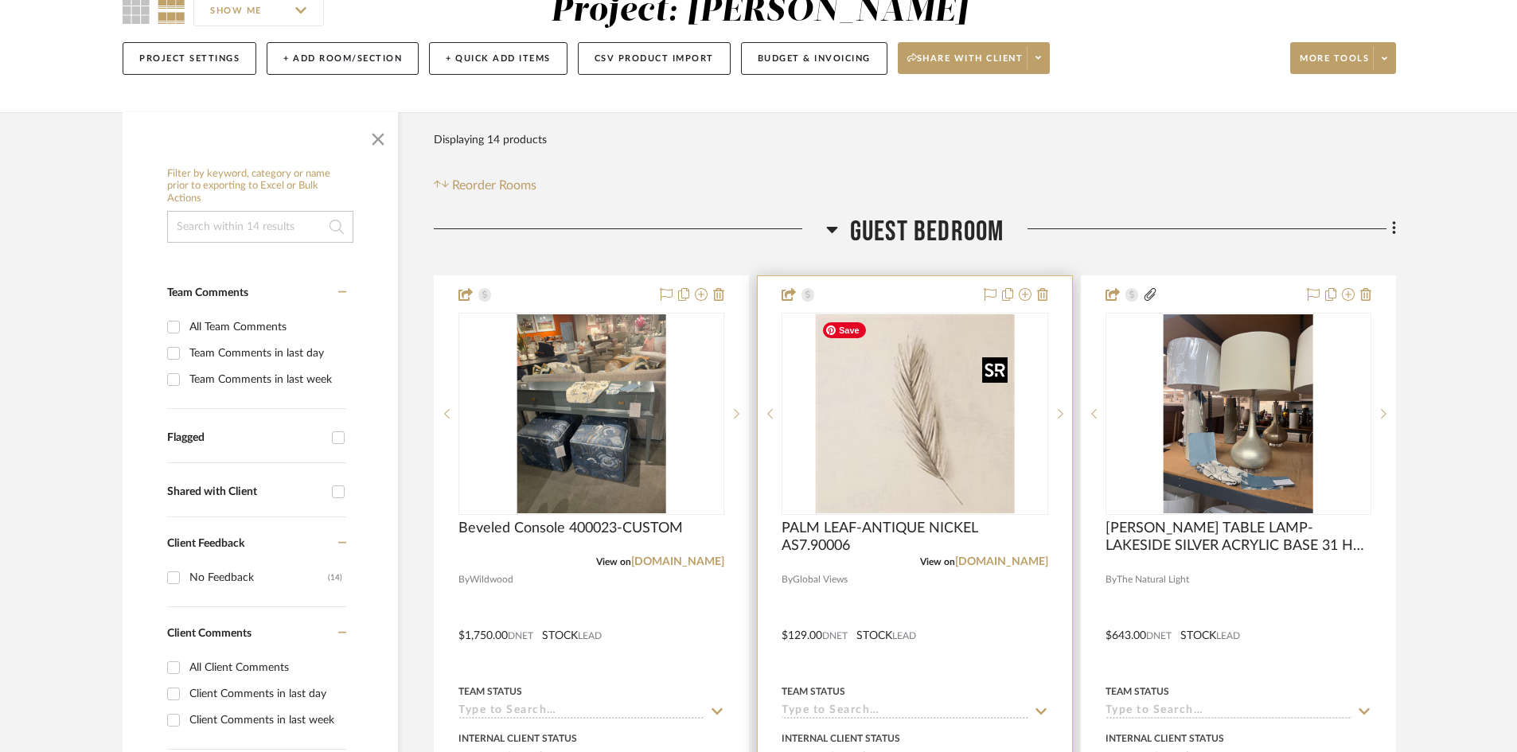
click at [927, 462] on img "0" at bounding box center [914, 413] width 199 height 199
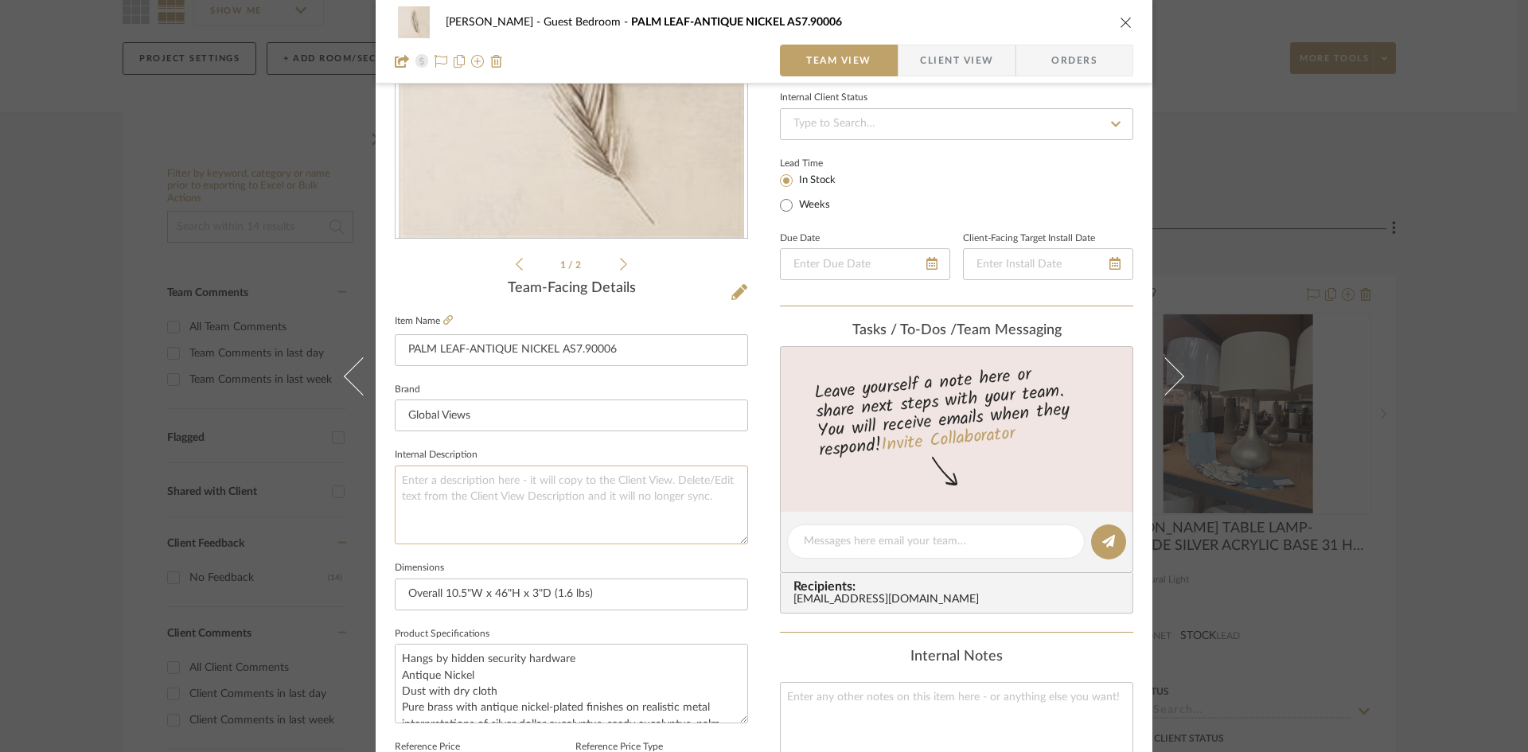
scroll to position [239, 0]
